Goal: Task Accomplishment & Management: Use online tool/utility

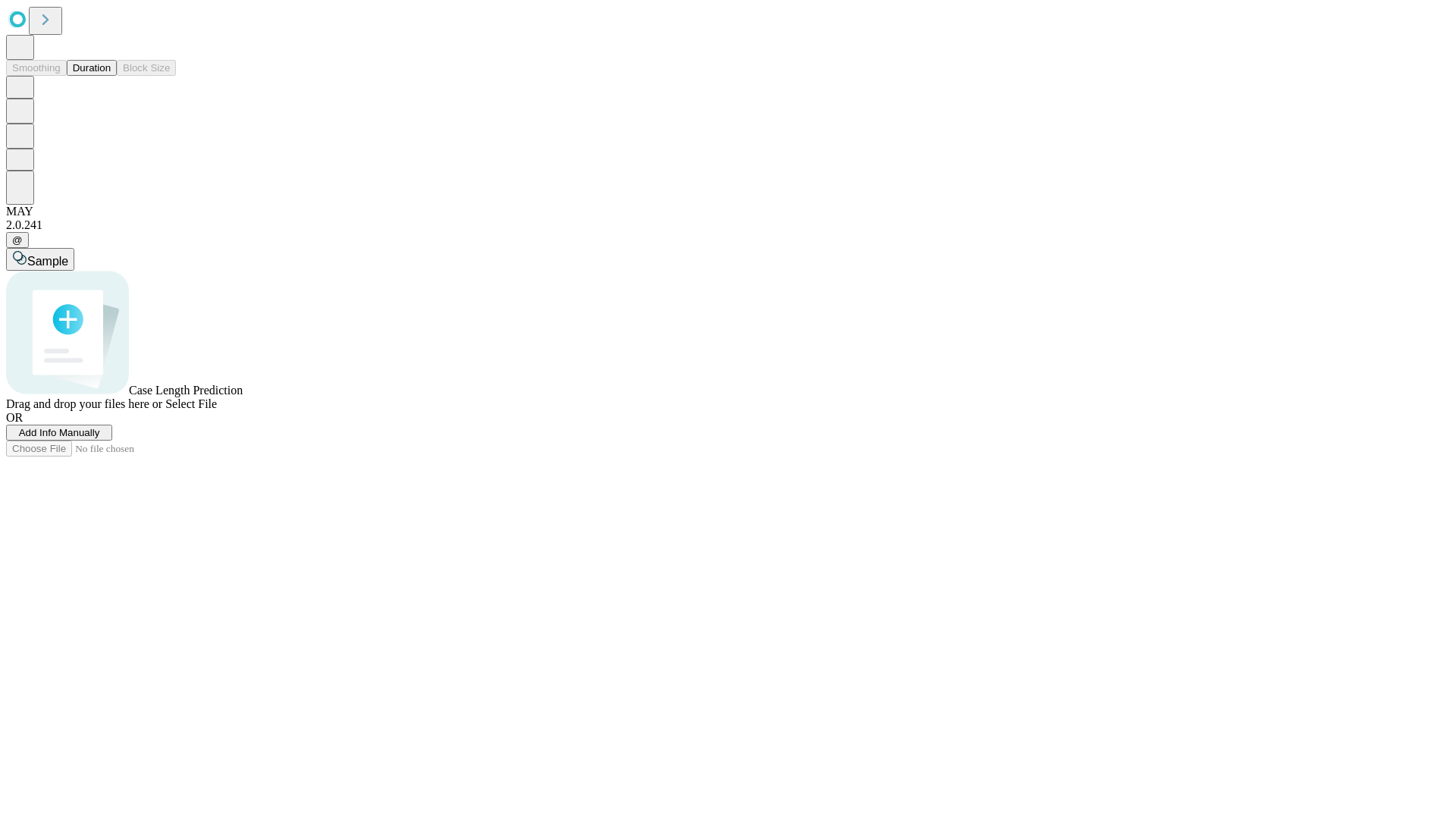
click at [100, 438] on span "Add Info Manually" at bounding box center [60, 432] width 81 height 11
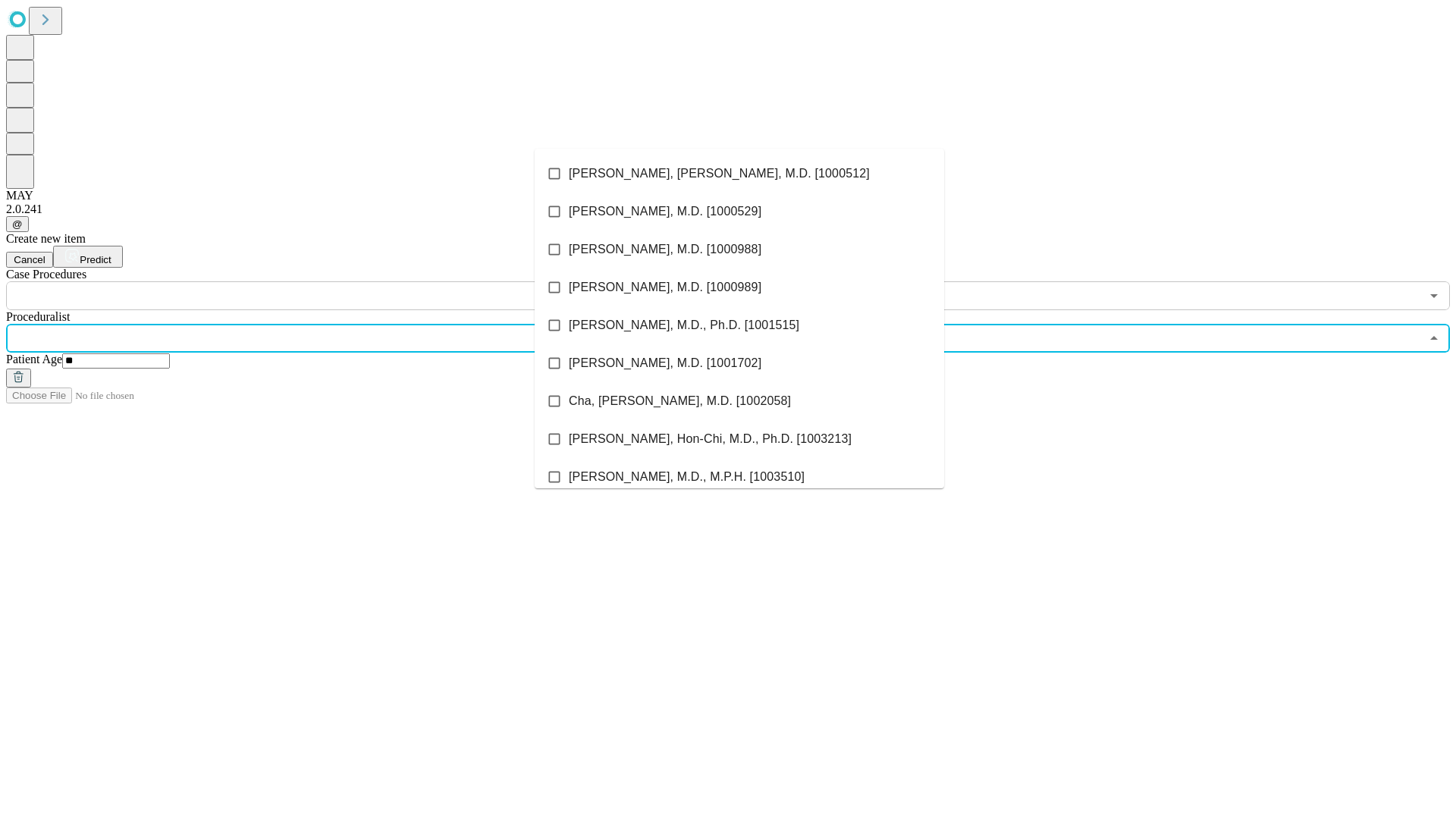
click at [740, 173] on li "[PERSON_NAME], [PERSON_NAME], M.D. [1000512]" at bounding box center [740, 173] width 410 height 38
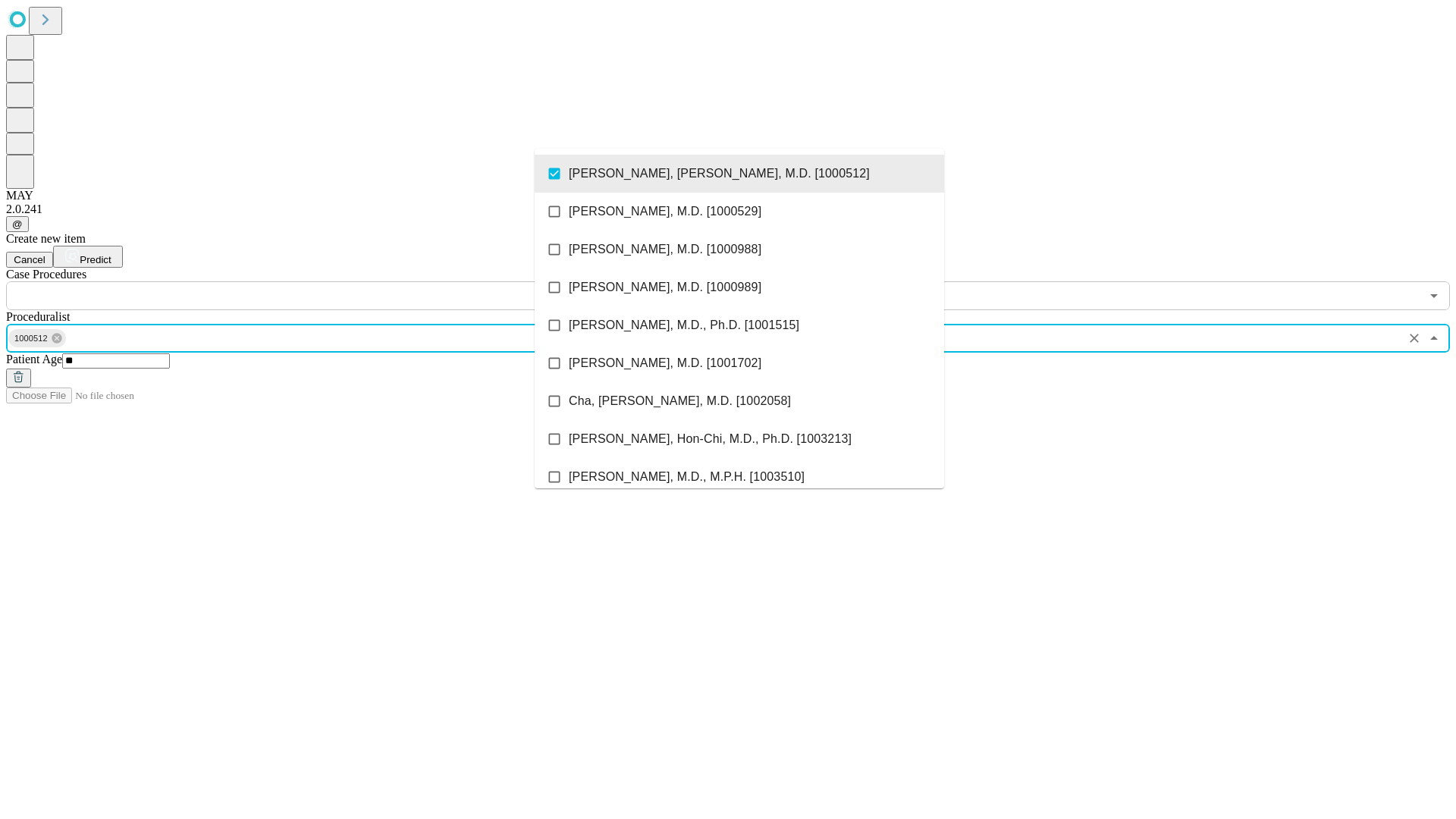
click at [319, 282] on input "text" at bounding box center [714, 296] width 1415 height 29
